Goal: Task Accomplishment & Management: Complete application form

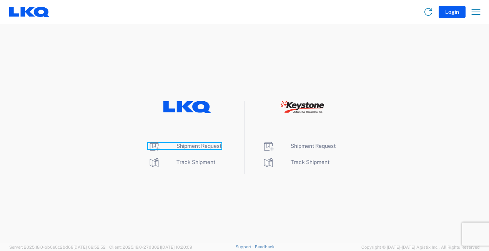
click at [203, 147] on span "Shipment Request" at bounding box center [199, 146] width 45 height 6
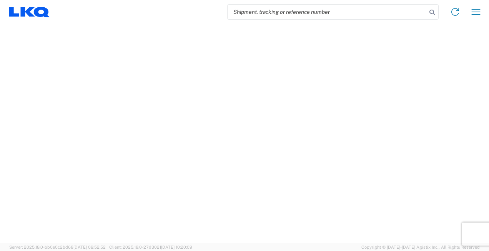
select select "FULL"
select select "LBS"
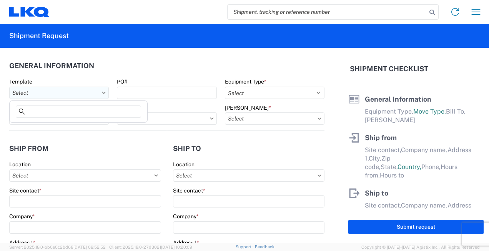
click at [27, 93] on input "Template" at bounding box center [59, 93] width 100 height 12
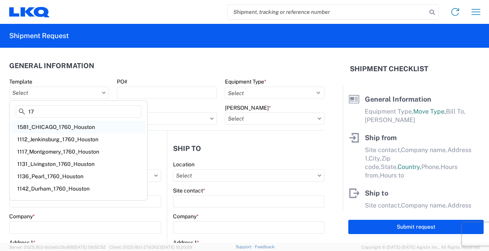
type input "17"
click at [84, 122] on div "1581_CHICAGO_1760_Houston" at bounding box center [78, 127] width 135 height 12
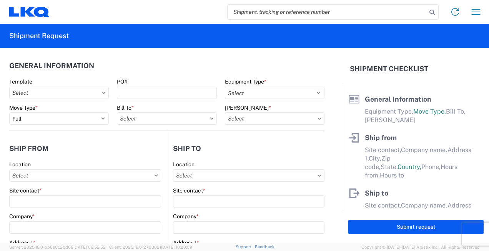
type input "1581_CHICAGO_1760_Houston"
select select
type input "Shipping"
type input "LKQ Pick Your Part - [GEOGRAPHIC_DATA]"
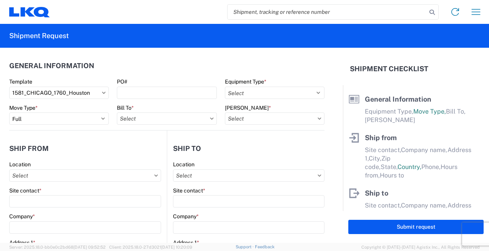
type input "[STREET_ADDRESS]"
type input "[GEOGRAPHIC_DATA]"
type input "60639"
type input "Receiving"
type input "LKQ Best Core"
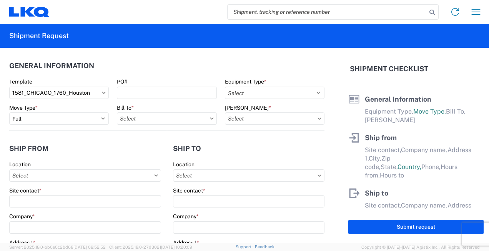
type input "1710 W Mount Houston Rd"
type input "Houston"
type input "77038"
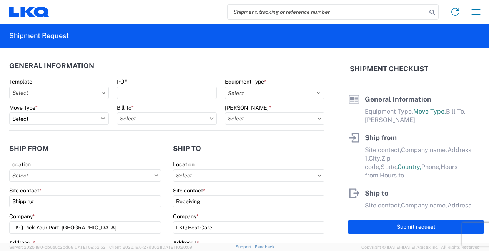
type input "2019-06-14"
type input "42000"
type input "Miscellaneous (alt, comp, conv, etc)"
type input "1"
type input "12"
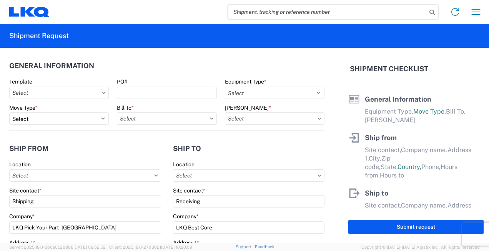
type input "12"
select select "IN"
select select "US"
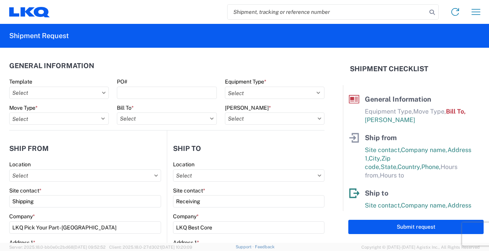
type input "1760 - LKQ Best Core"
type input "1760-1300-50180-0000 - 1760 Freight In - Cores"
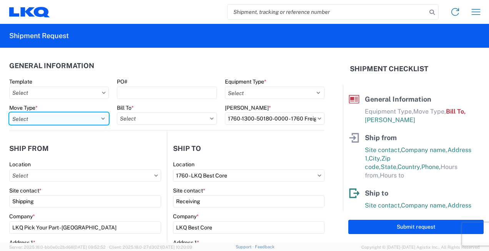
click at [55, 116] on select "Select Full Partial TL" at bounding box center [59, 118] width 100 height 12
select select "FULL"
click at [9, 112] on select "Select Full Partial TL" at bounding box center [59, 118] width 100 height 12
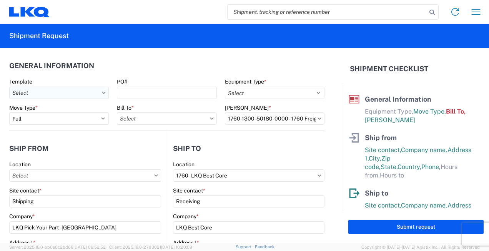
click at [42, 94] on input "Template" at bounding box center [59, 93] width 100 height 12
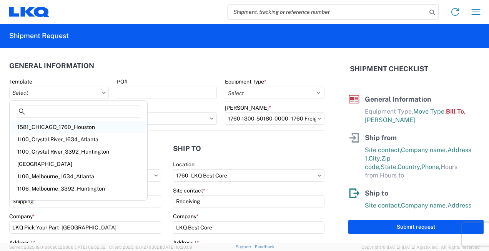
click at [72, 127] on div "1581_CHICAGO_1760_Houston" at bounding box center [78, 127] width 135 height 12
type input "1581_CHICAGO_1760_Houston"
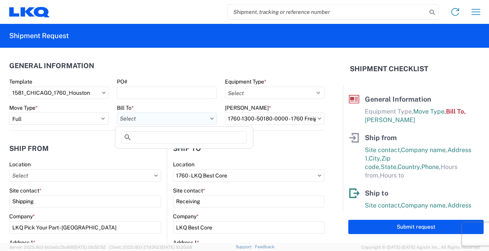
click at [142, 119] on input "Bill To *" at bounding box center [167, 118] width 100 height 12
type input "1760"
click at [163, 151] on div "1760 - LKQ Best Core" at bounding box center [184, 153] width 135 height 12
type input "1760 - LKQ Best Core"
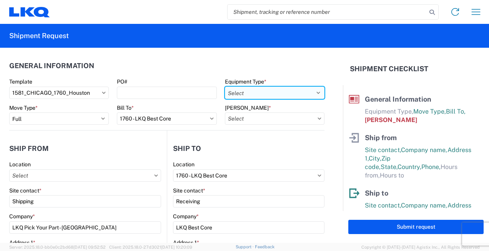
click at [249, 96] on select "Select 53’ Dry Van Flatbed Dropdeck (van) Lowboy (flatbed) Rail" at bounding box center [275, 93] width 100 height 12
select select "STDV"
click at [225, 87] on select "Select 53’ Dry Van Flatbed Dropdeck (van) Lowboy (flatbed) Rail" at bounding box center [275, 93] width 100 height 12
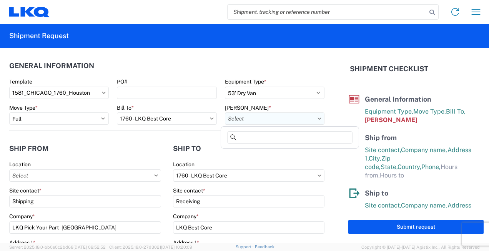
click at [241, 115] on input "Bill Code *" at bounding box center [275, 118] width 100 height 12
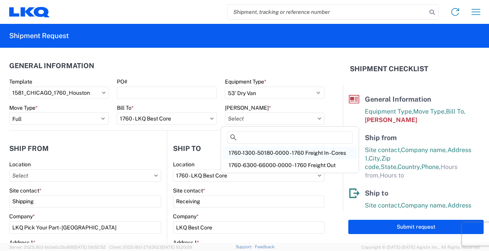
click at [255, 153] on div "1760-1300-50180-0000 - 1760 Freight In - Cores" at bounding box center [290, 153] width 135 height 12
type input "1760-1300-50180-0000 - 1760 Freight In - Cores"
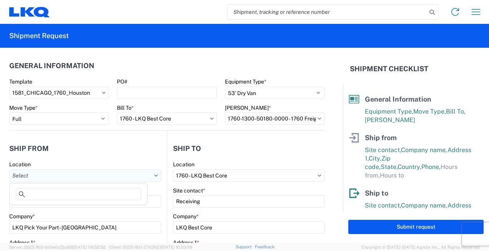
click at [69, 180] on input "Location" at bounding box center [85, 175] width 152 height 12
type input "1208"
click at [231, 155] on header "Ship to" at bounding box center [245, 148] width 157 height 17
click at [47, 179] on input "Location" at bounding box center [85, 175] width 152 height 12
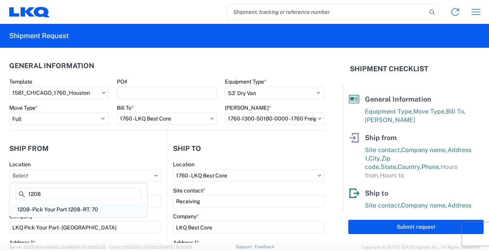
type input "1208"
click at [38, 206] on div "1208 - Pick Your Part 1208 - RT. 70" at bounding box center [78, 209] width 135 height 12
type input "1208 - Pick Your Part 1208 - RT. 70"
type input "LKQ Corporation"
type input "3923 Twin Arch Road"
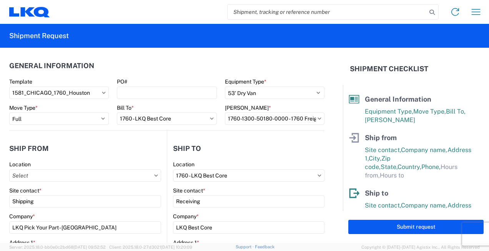
type input "Mt. Airy"
type input "21771"
select select "MD"
type input "09:00"
type input "17:00"
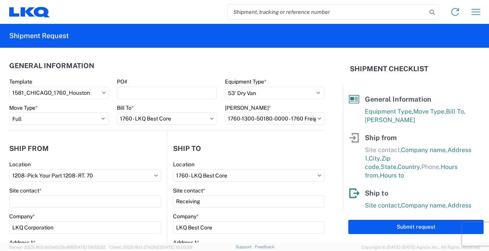
click at [78, 149] on header "Ship from" at bounding box center [88, 148] width 158 height 17
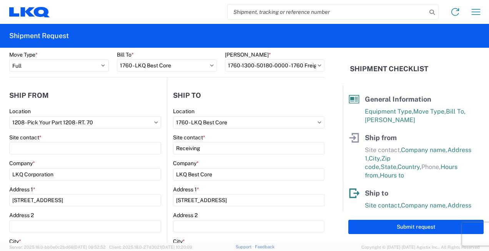
scroll to position [55, 0]
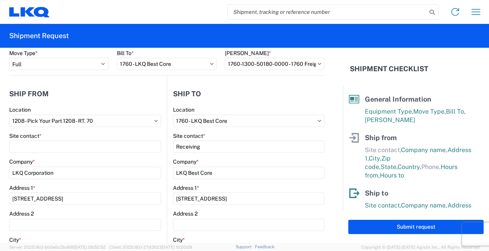
click at [103, 152] on agx-form-control-wrapper-v2 "Site contact *" at bounding box center [85, 145] width 152 height 26
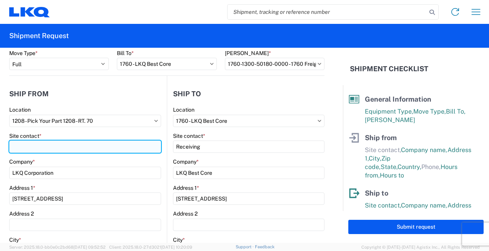
click at [103, 151] on input "Site contact *" at bounding box center [85, 146] width 152 height 12
type input "DAVIAN STINER"
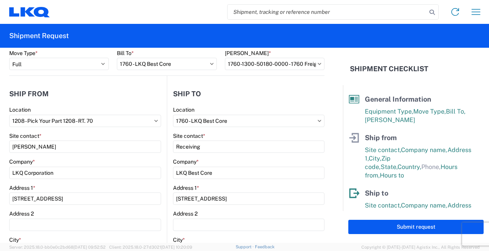
click at [228, 109] on div "Location" at bounding box center [249, 109] width 152 height 7
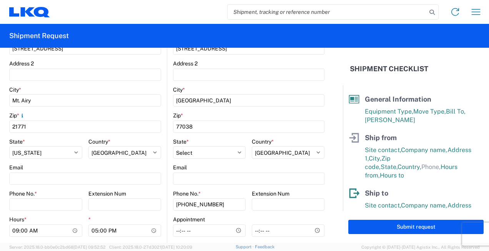
scroll to position [253, 0]
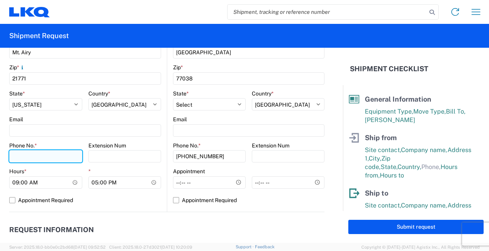
click at [32, 154] on input "Phone No. *" at bounding box center [45, 156] width 73 height 12
type input "2405791242"
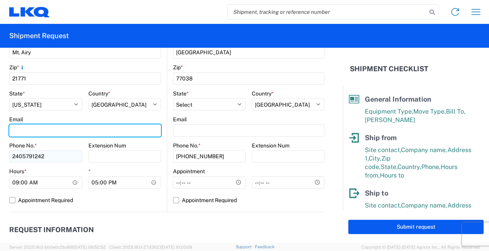
type input "dgstiner@lkqcorp.com"
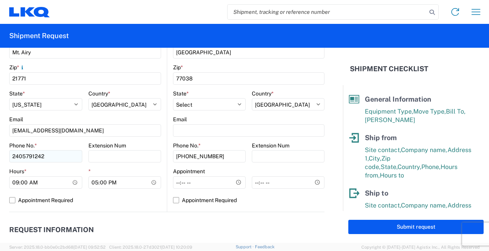
type input "cjmillwee@lkqcorp.com"
type input "davian stiner"
type input "dgstiner@lkqcorp.com"
type input "2405791242"
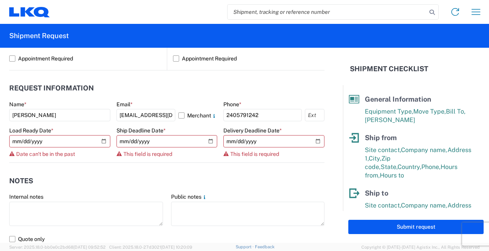
scroll to position [395, 0]
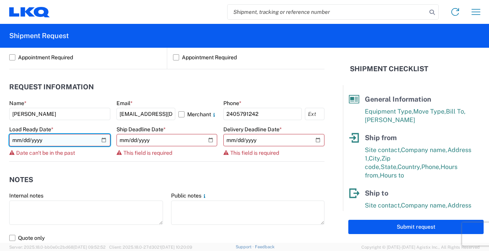
click at [102, 140] on input "2019-06-14" at bounding box center [59, 140] width 101 height 12
type input "2025-09-25"
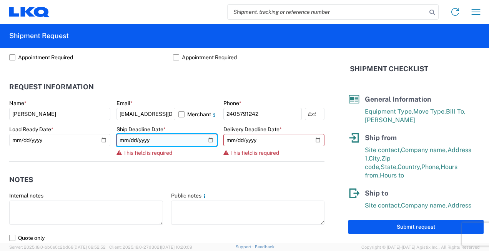
click at [166, 142] on input "date" at bounding box center [167, 140] width 101 height 12
click at [207, 139] on input "date" at bounding box center [167, 140] width 101 height 12
type input "2025-09-26"
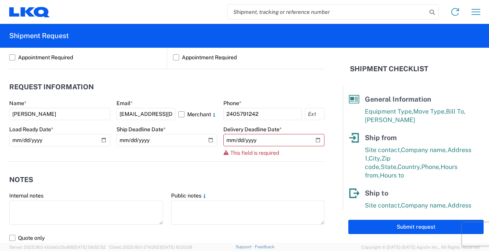
click at [201, 169] on agx-notes "Notes Internal notes Public notes Quote only" at bounding box center [166, 203] width 315 height 83
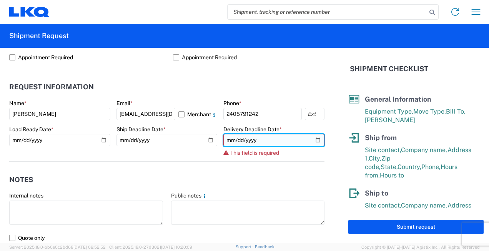
click at [267, 142] on input "date" at bounding box center [273, 140] width 101 height 12
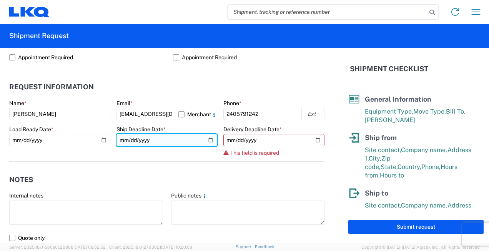
click at [173, 135] on input "2025-09-26" at bounding box center [167, 140] width 101 height 12
click at [206, 141] on input "2025-09-26" at bounding box center [167, 140] width 101 height 12
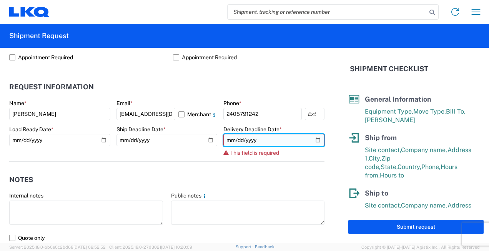
click at [314, 141] on input "date" at bounding box center [273, 140] width 101 height 12
type input "2025-09-26"
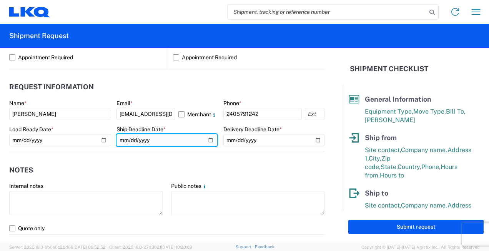
click at [209, 138] on input "2025-09-26" at bounding box center [167, 140] width 101 height 12
type input "2025-09-25"
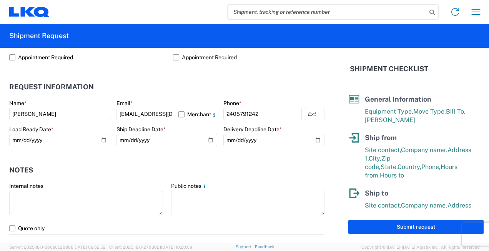
click at [163, 167] on header "Notes" at bounding box center [166, 169] width 315 height 17
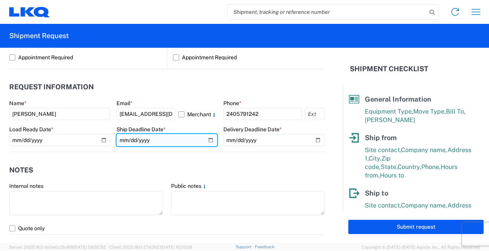
click at [205, 137] on input "2025-09-25" at bounding box center [167, 140] width 101 height 12
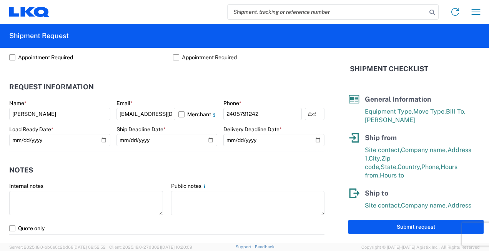
click at [252, 70] on agx-request-info "Request Information Name * davian stiner Email * dgstiner@lkqcorp.com Merchant …" at bounding box center [166, 110] width 315 height 83
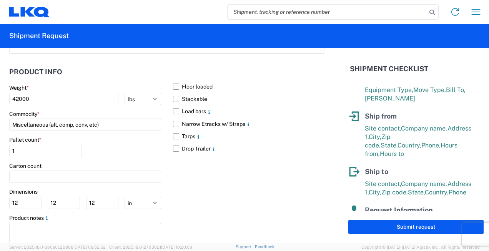
scroll to position [702, 0]
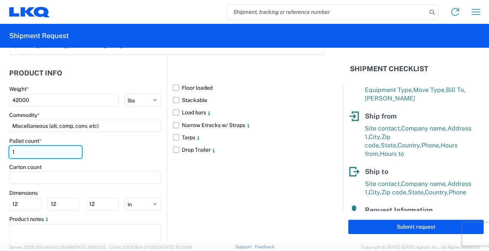
click at [63, 146] on input "1" at bounding box center [45, 152] width 73 height 12
type input "24"
click at [228, 195] on div "Floor loaded Stackable Load bars Narrow Etracks w/ Straps Tarps Drop Trailer" at bounding box center [246, 155] width 158 height 200
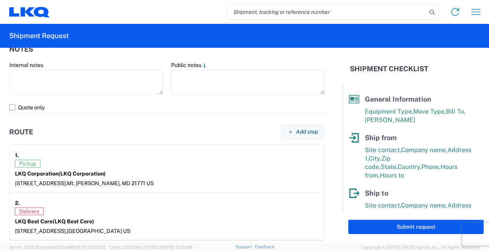
scroll to position [725, 0]
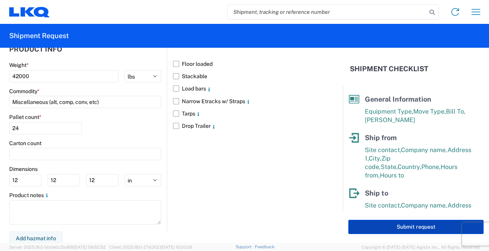
click at [404, 226] on button "Submit request" at bounding box center [415, 227] width 135 height 14
